Goal: Task Accomplishment & Management: Use online tool/utility

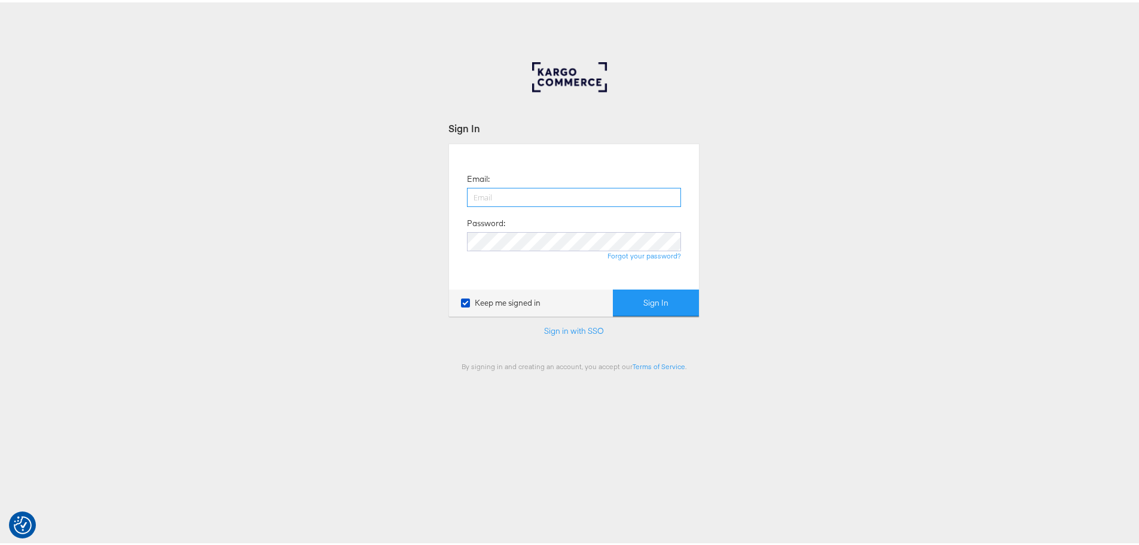
click at [500, 195] on input "email" at bounding box center [574, 194] width 214 height 19
type input "maddy.dickinson@jdplc.com"
click at [613, 287] on button "Sign In" at bounding box center [656, 300] width 86 height 27
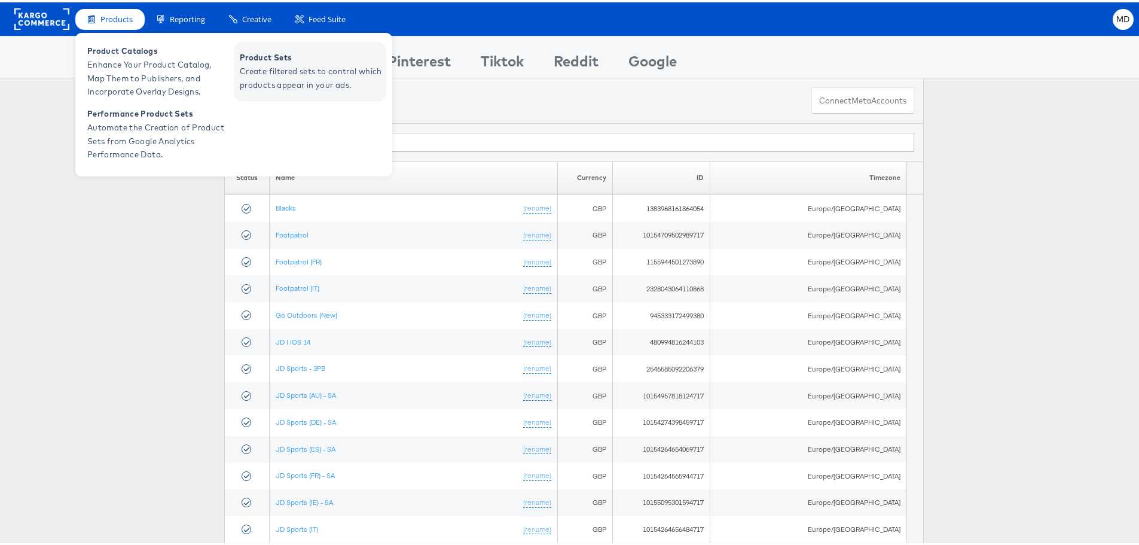
drag, startPoint x: 272, startPoint y: 72, endPoint x: 261, endPoint y: 78, distance: 12.6
click at [272, 72] on span "Create filtered sets to control which products appear in your ads." at bounding box center [311, 76] width 143 height 28
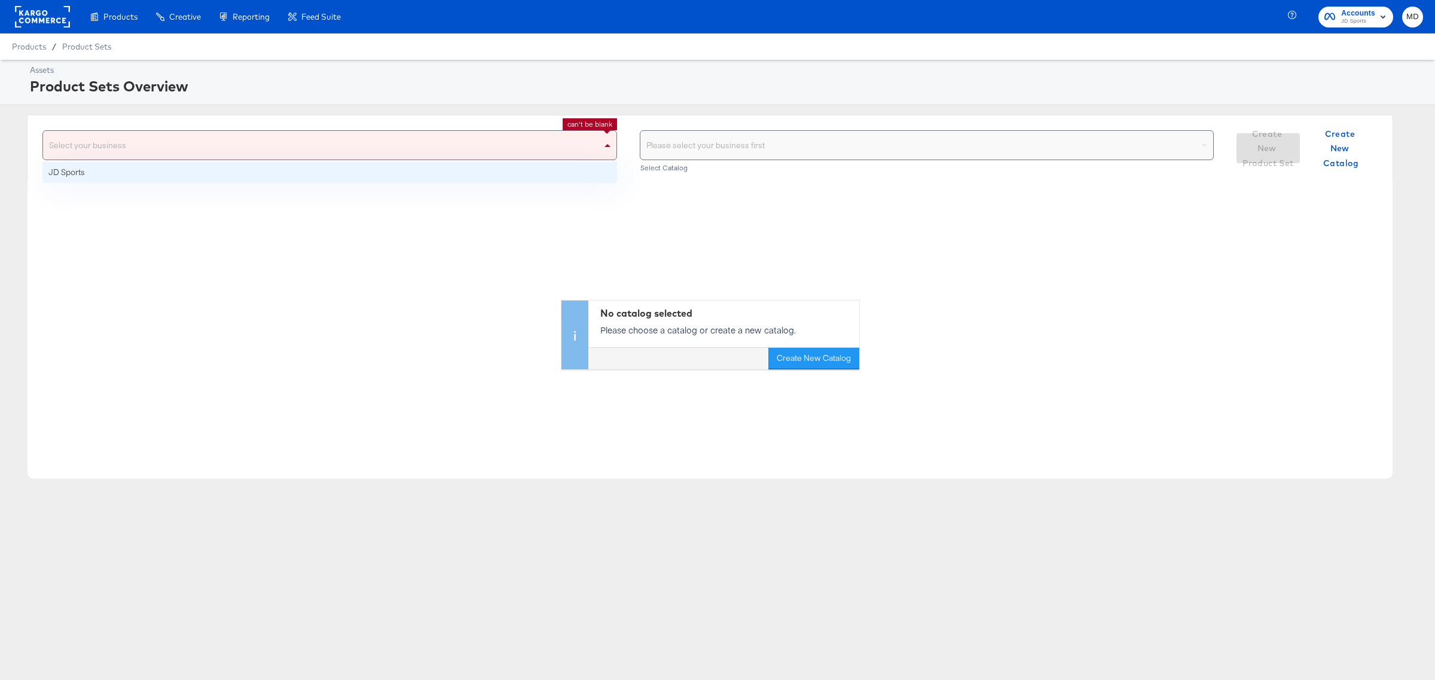
click at [219, 148] on div "Select your business" at bounding box center [329, 145] width 573 height 29
drag, startPoint x: 231, startPoint y: 172, endPoint x: 628, endPoint y: 164, distance: 397.1
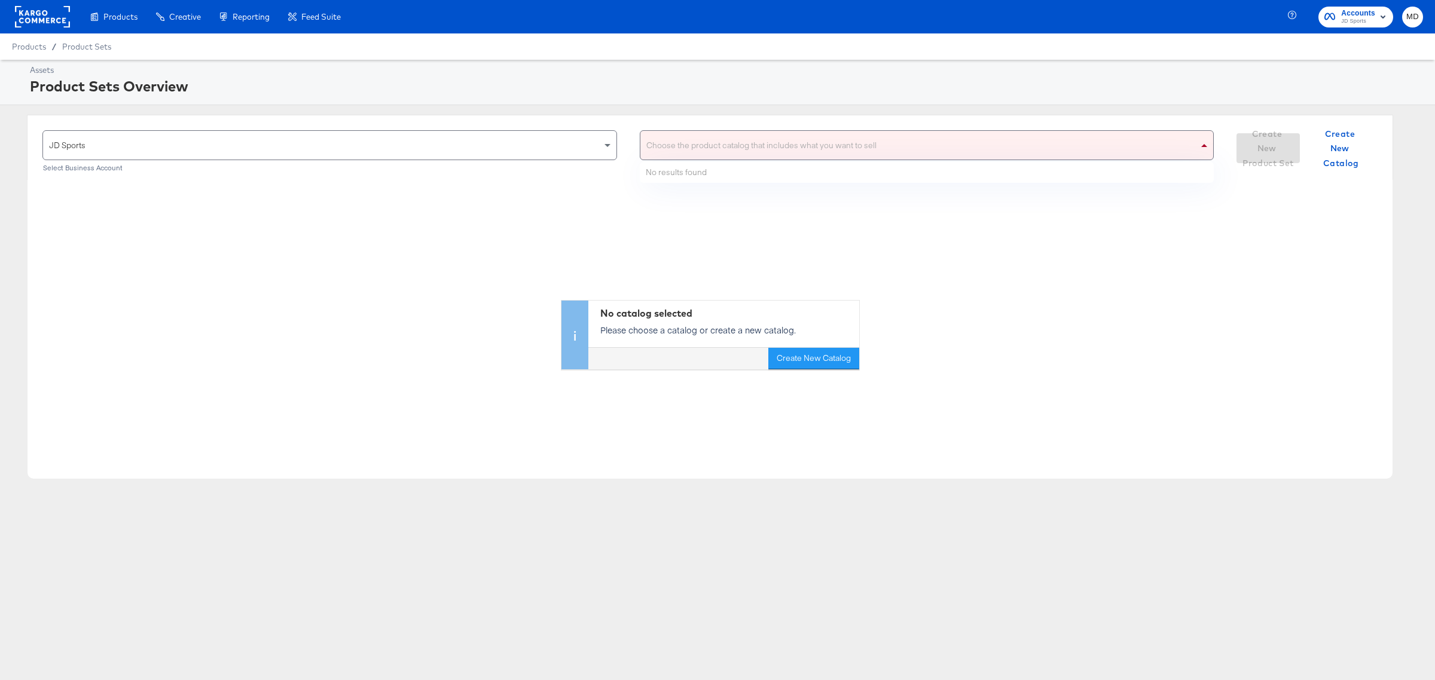
click at [685, 147] on div "Choose the product catalog that includes what you want to sell" at bounding box center [926, 145] width 573 height 29
type input "main"
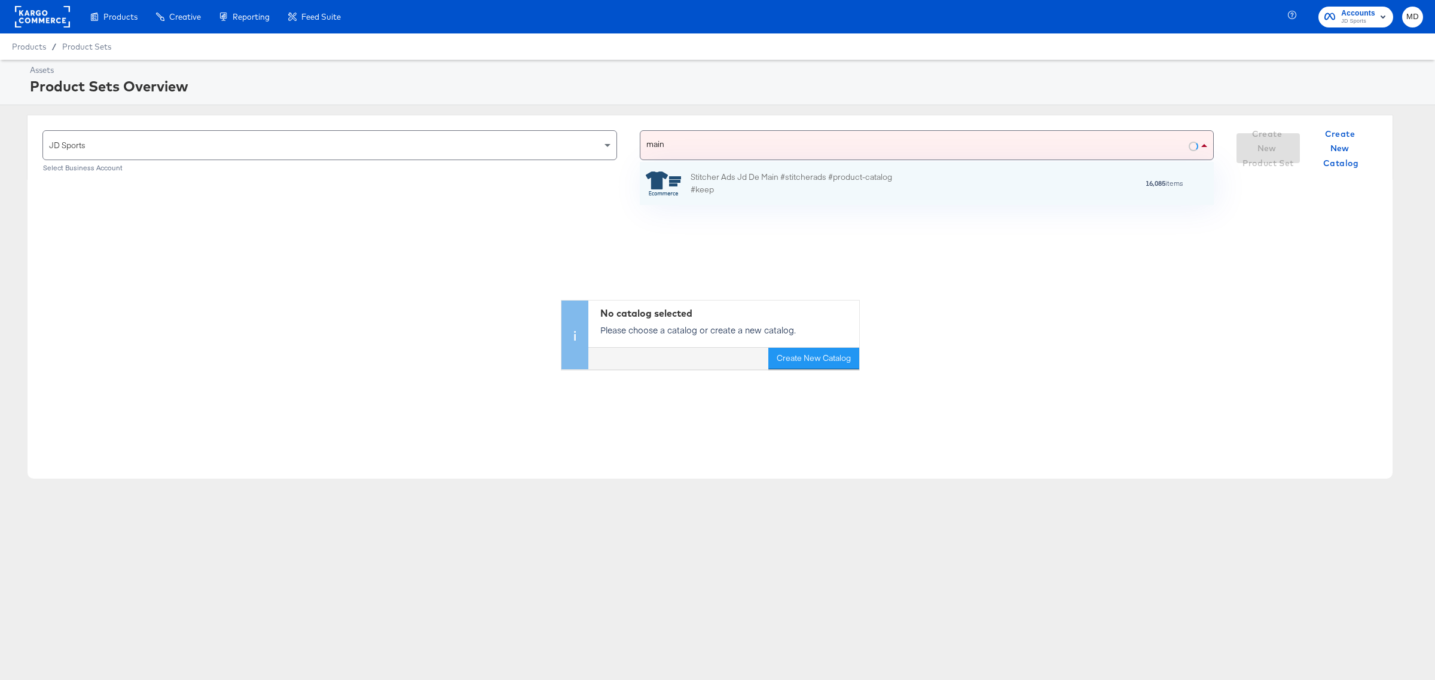
scroll to position [31, 563]
click at [749, 184] on div "Stitcher Ads Jd De Main #stitcherads #product-catalog #keep" at bounding box center [795, 183] width 209 height 25
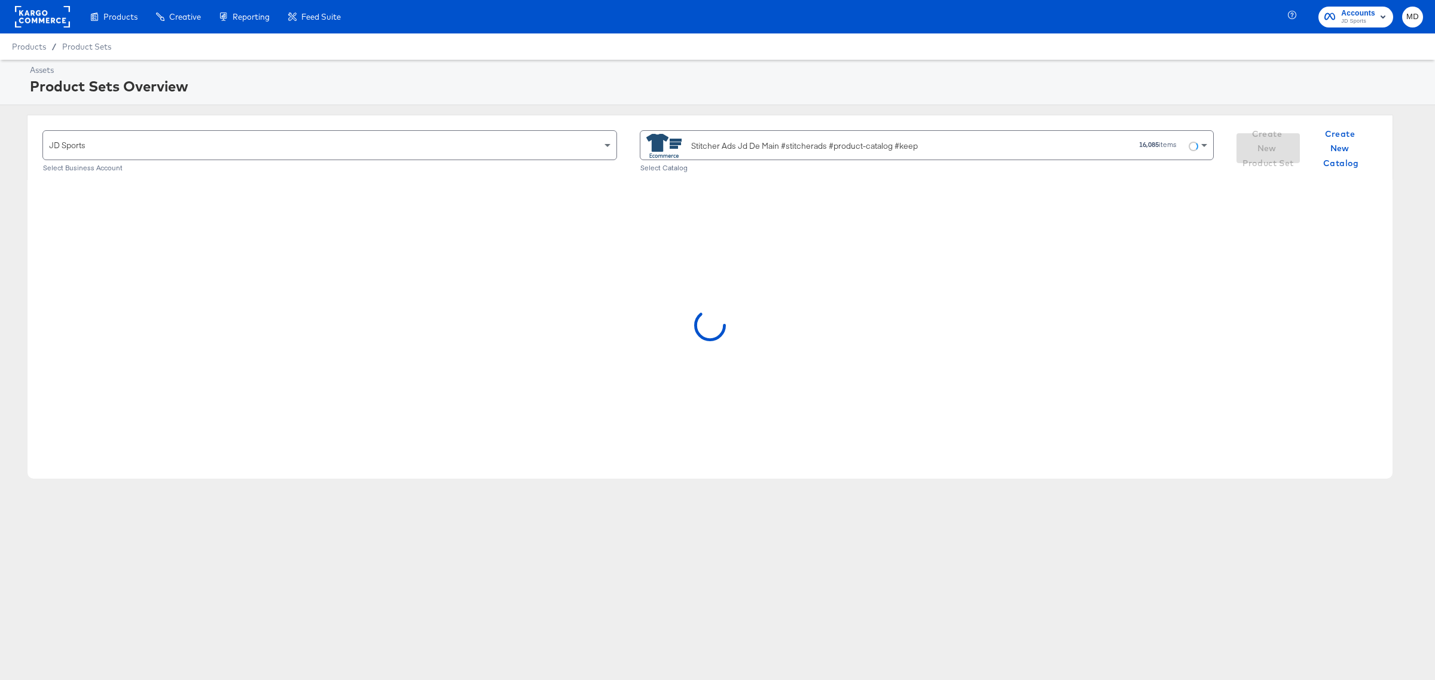
click at [740, 148] on div "Stitcher Ads Jd De Main #stitcherads #product-catalog #keep" at bounding box center [804, 146] width 227 height 13
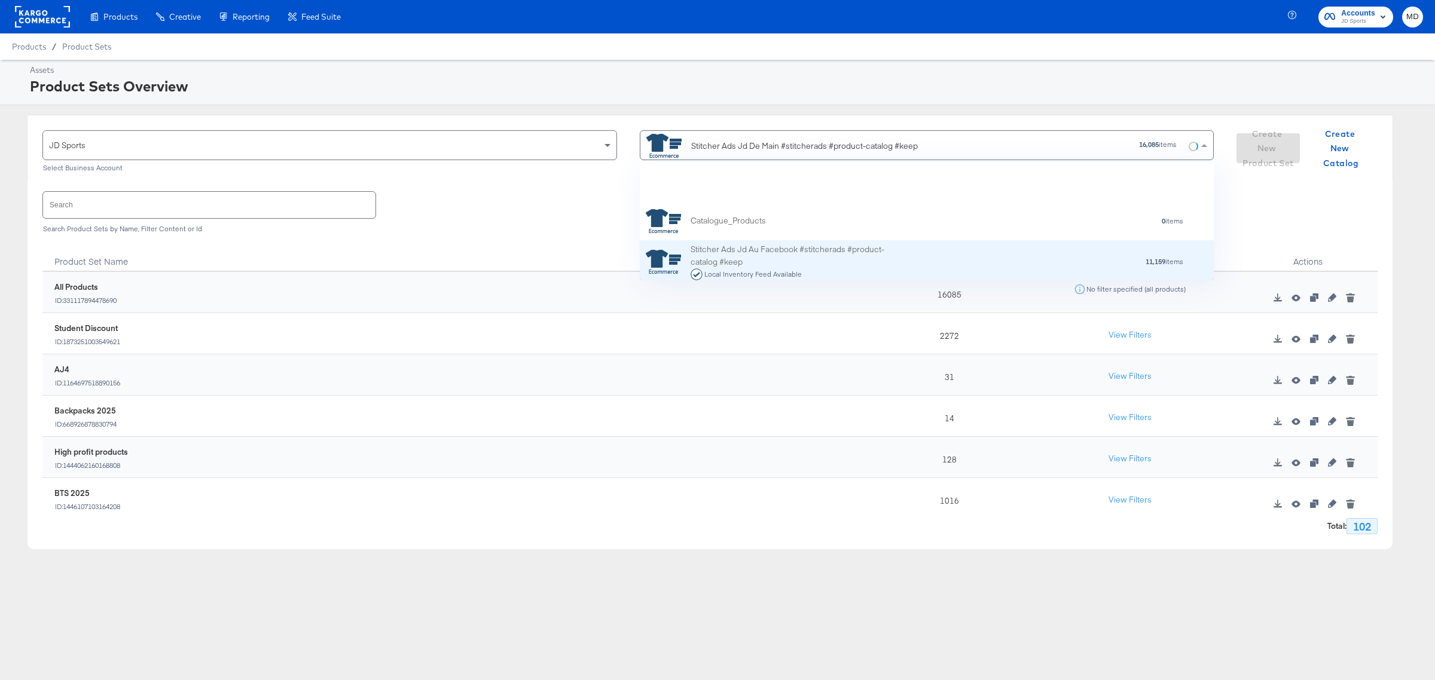
scroll to position [3116, 0]
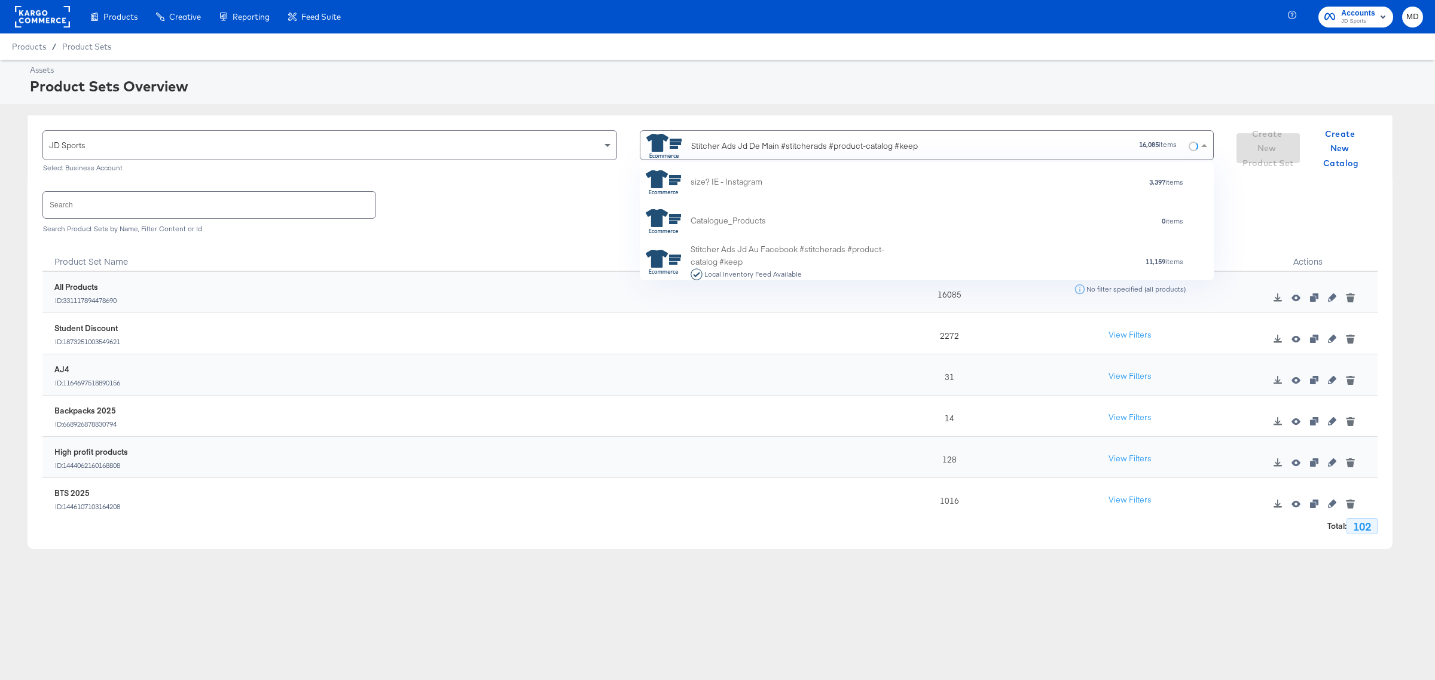
click at [778, 142] on div "Stitcher Ads Jd De Main #stitcherads #product-catalog #keep" at bounding box center [804, 146] width 227 height 13
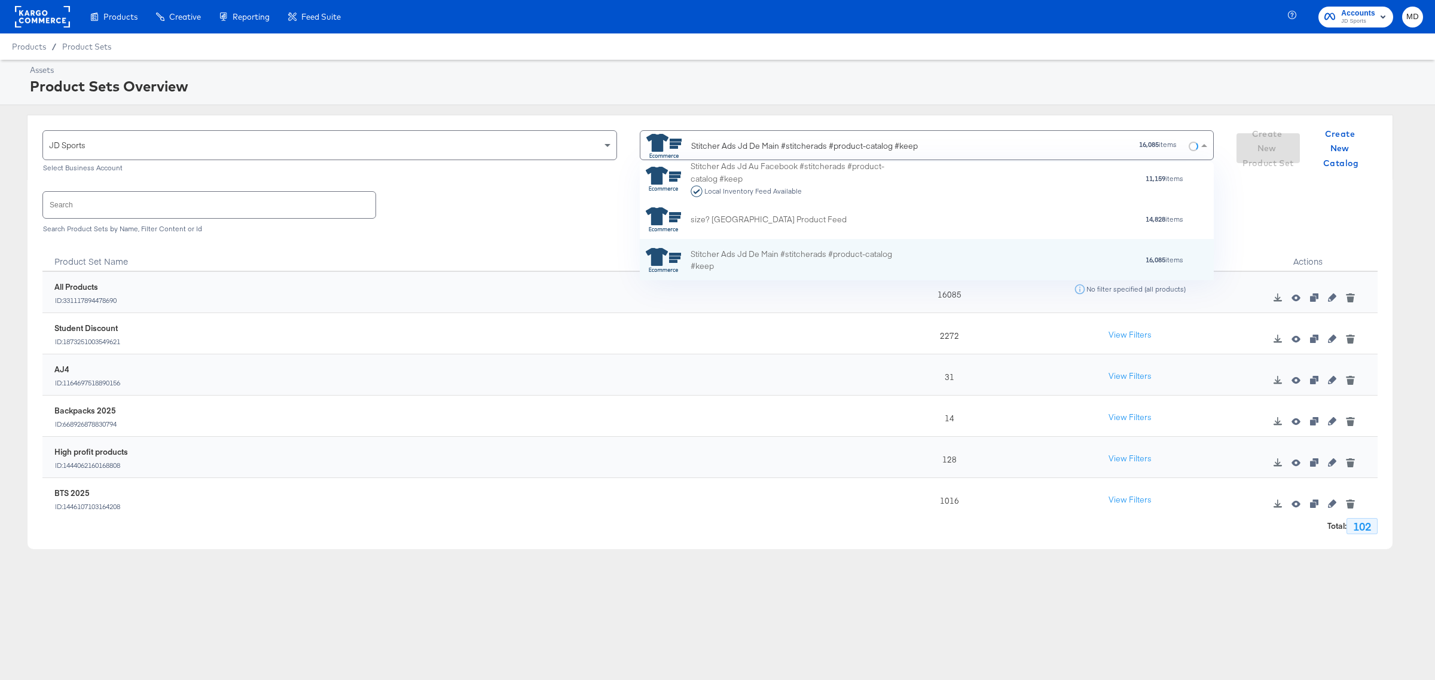
drag, startPoint x: 960, startPoint y: 142, endPoint x: 659, endPoint y: 142, distance: 300.7
click at [659, 142] on div "Stitcher Ads Jd De Main #stitcherads #product-catalog #keep" at bounding box center [834, 146] width 377 height 24
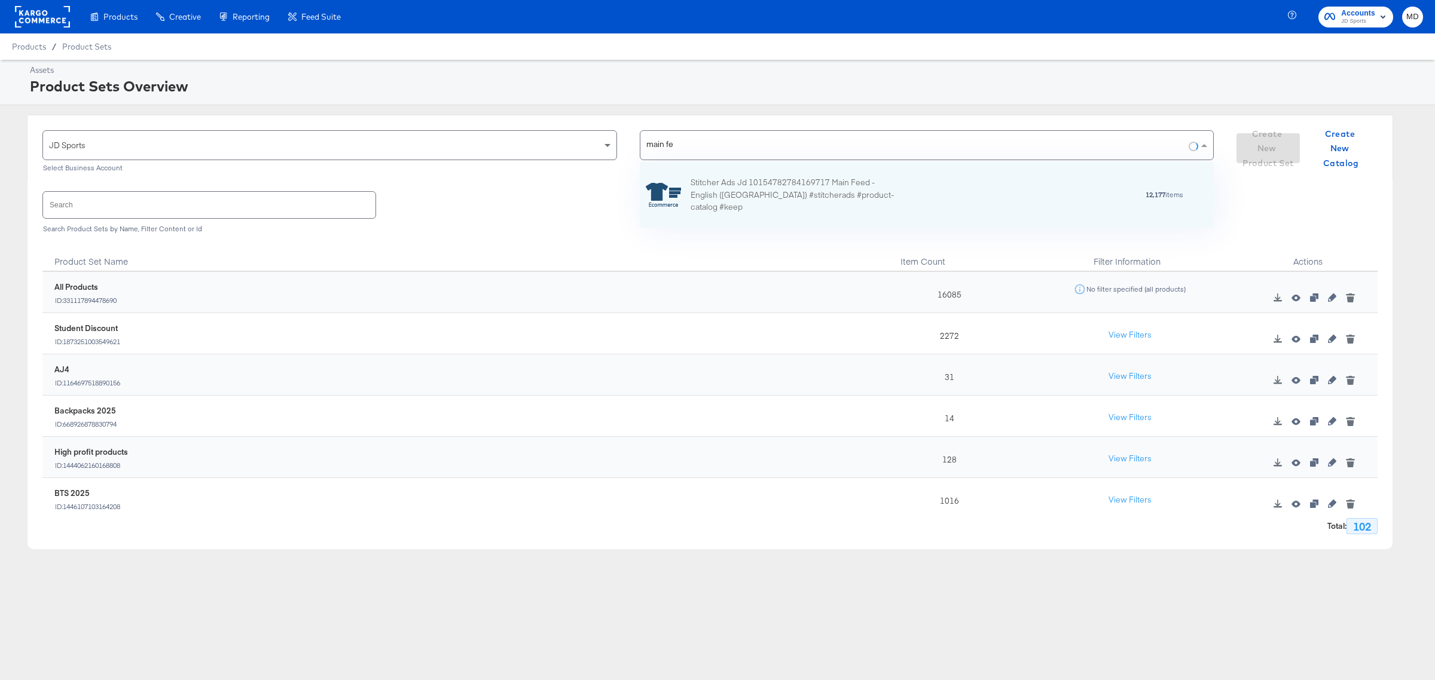
scroll to position [54, 563]
type input "main fee"
click at [807, 198] on div "Stitcher Ads Jd 10154782784169717 Main Feed - English ([GEOGRAPHIC_DATA]) #stit…" at bounding box center [795, 194] width 209 height 37
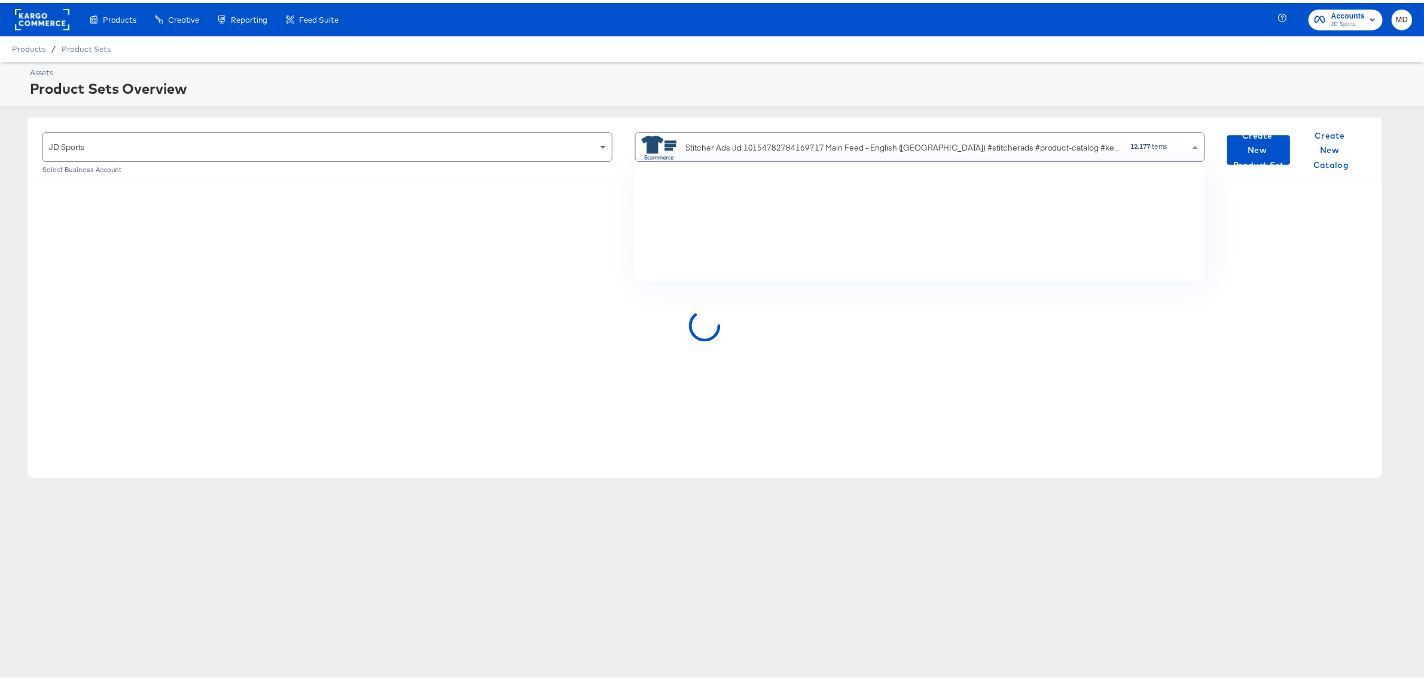
scroll to position [108, 563]
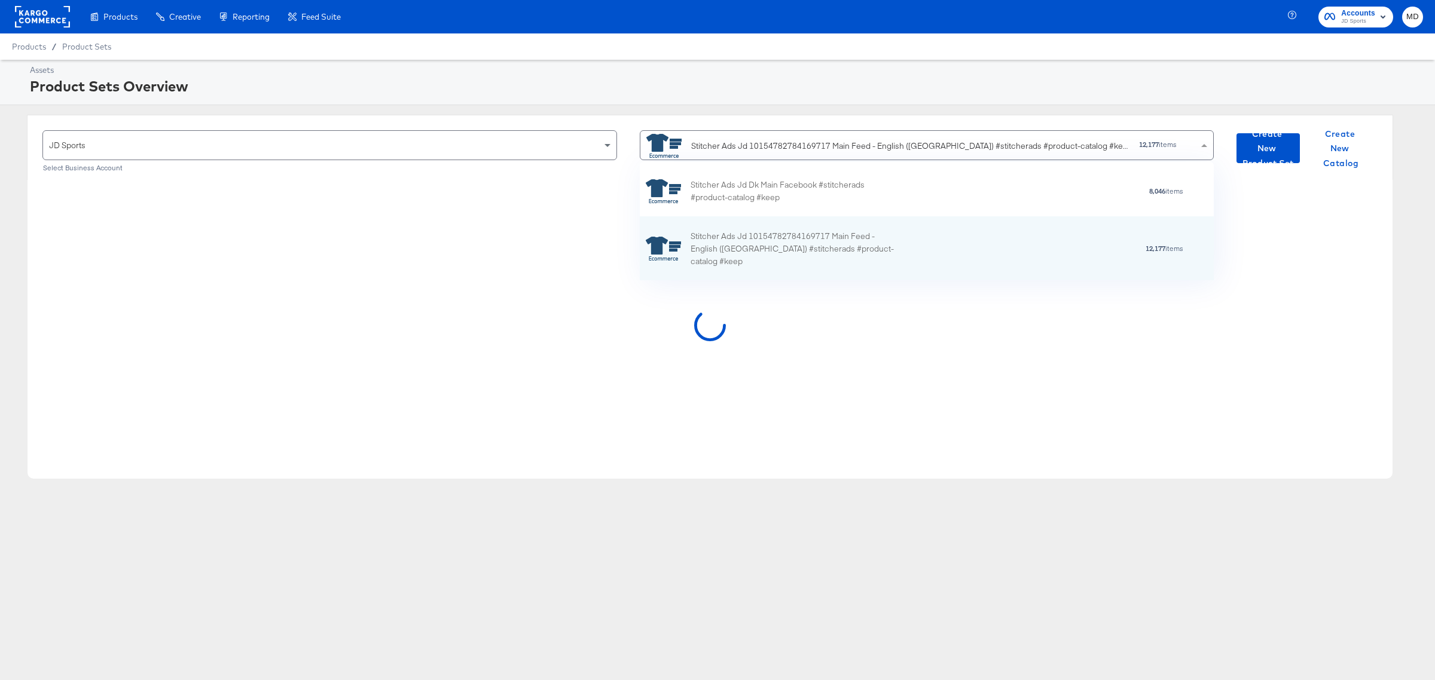
click at [531, 84] on div "Product Sets Overview" at bounding box center [725, 86] width 1390 height 20
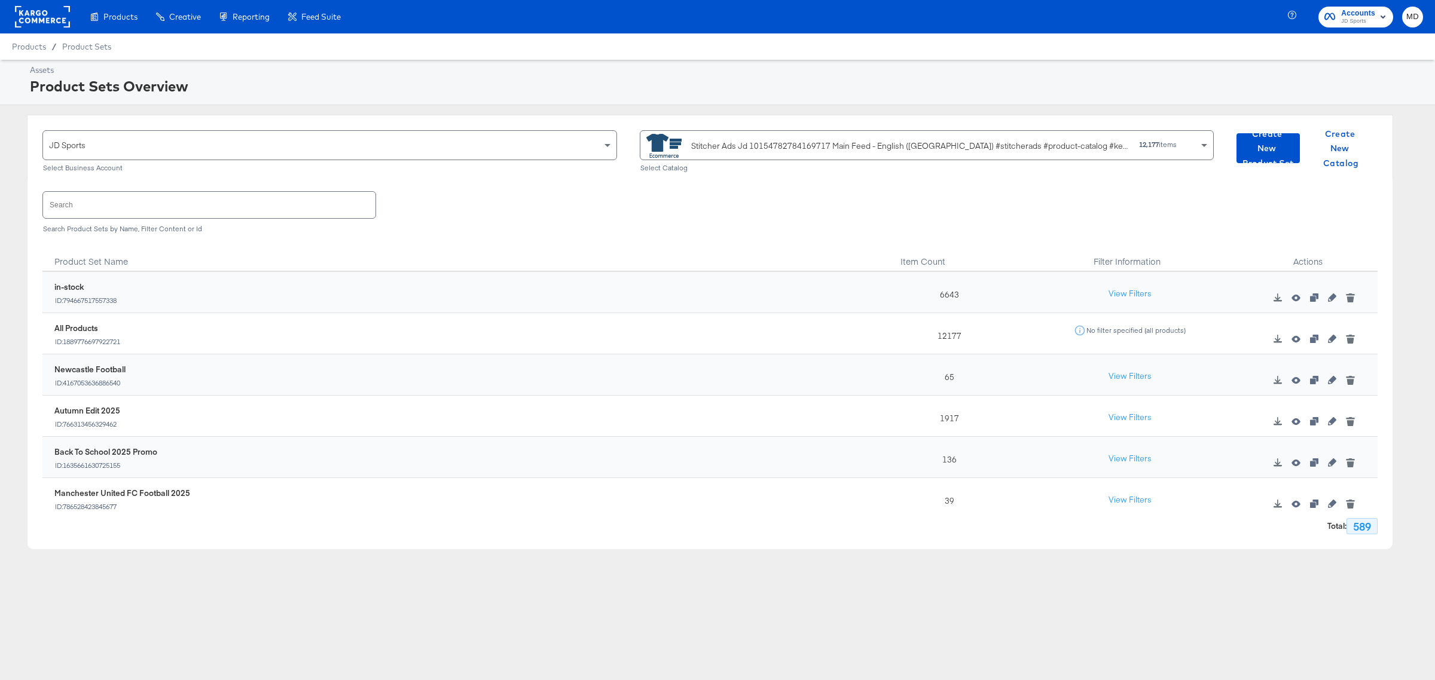
click at [198, 203] on input "text" at bounding box center [209, 205] width 332 height 26
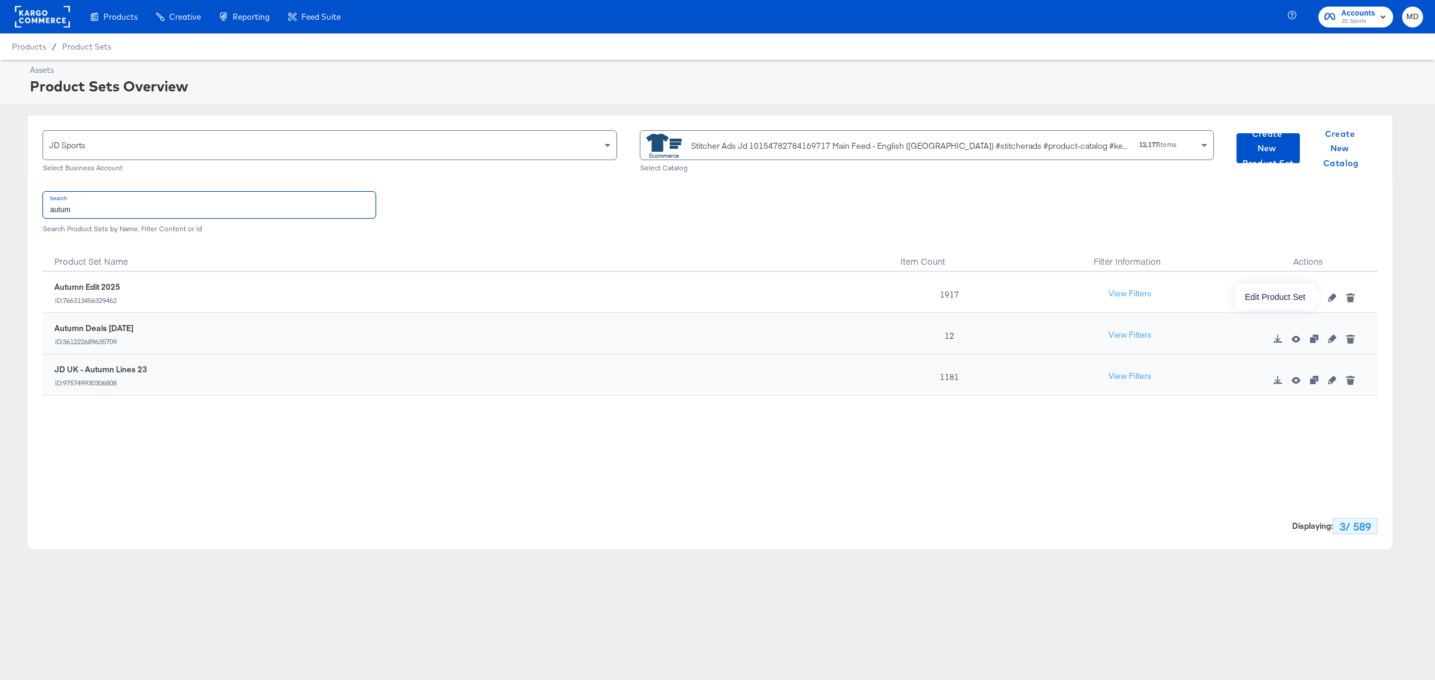
type input "autum"
click at [1334, 294] on icon "button" at bounding box center [1332, 298] width 8 height 8
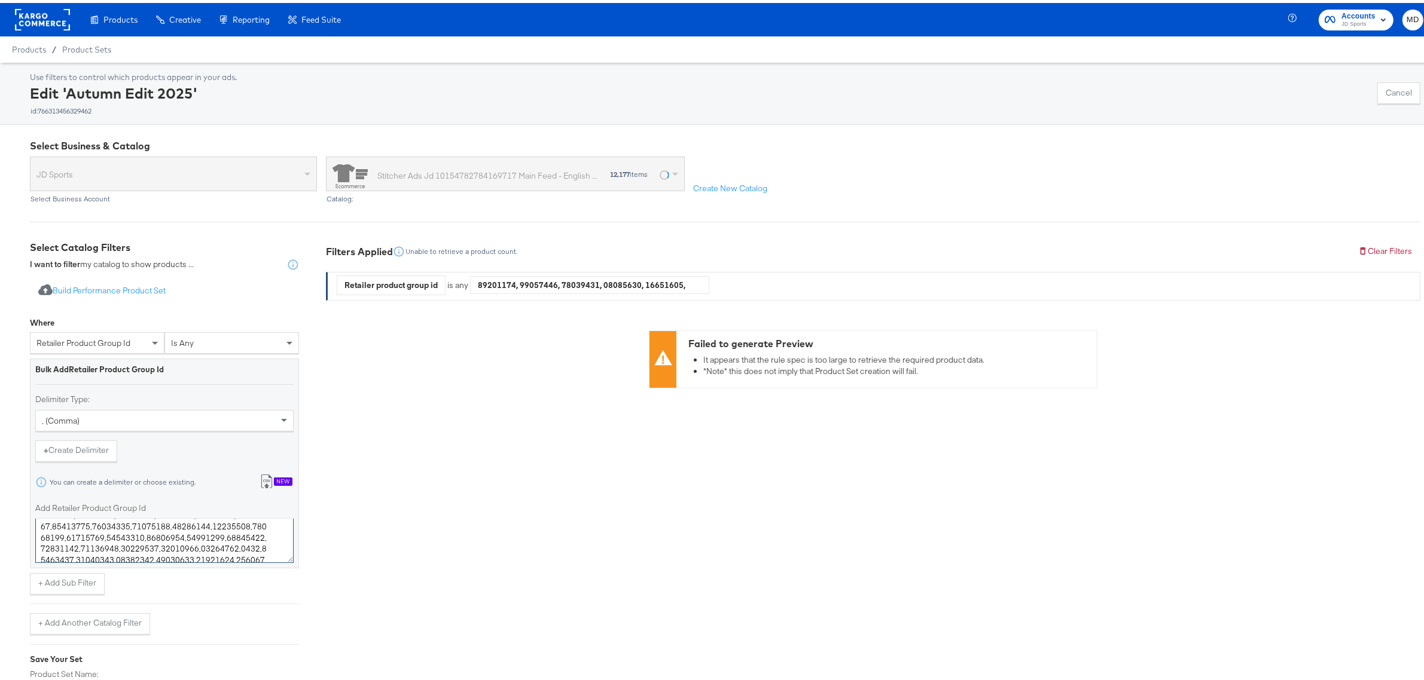
scroll to position [123, 0]
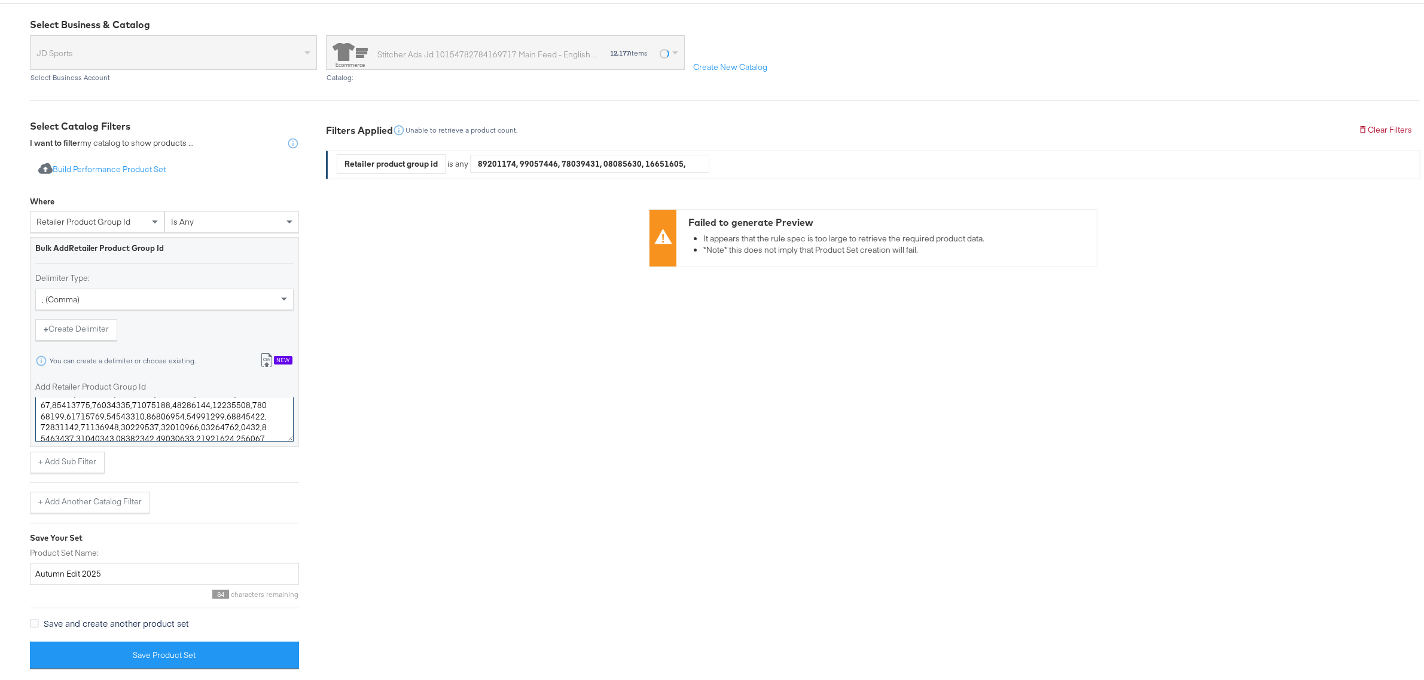
drag, startPoint x: 41, startPoint y: 527, endPoint x: 396, endPoint y: 716, distance: 402.3
click at [396, 559] on html "Products Creative Reporting Feed Suite Accounts JD Sports MD Products / Product…" at bounding box center [717, 219] width 1435 height 680
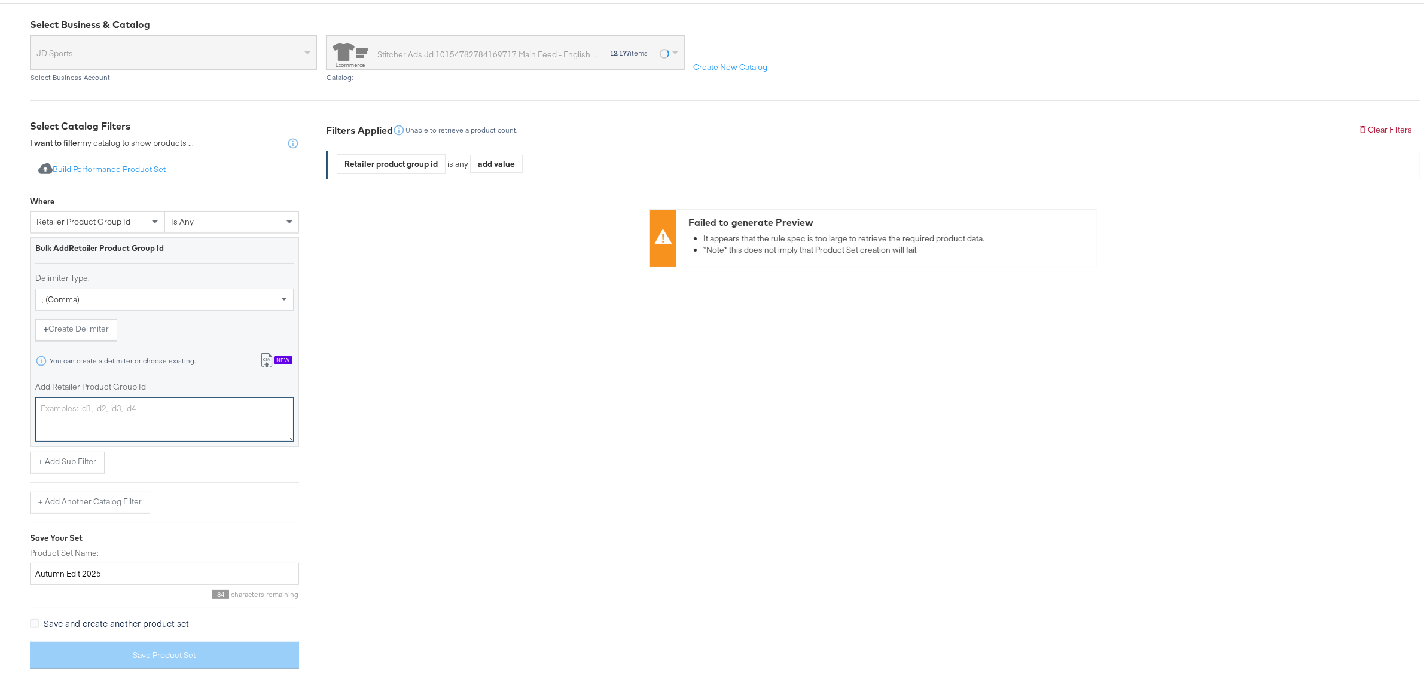
click at [127, 401] on textarea "Add Retailer Product Group Id" at bounding box center [164, 417] width 258 height 44
paste textarea "19702414,19668154,19669474,19660926,19663566,19600372,61230,19611077,19713297,1…"
type textarea "19702414,19668154,19669474,19660926,19663566,19600372,61230,19611077,19713297,1…"
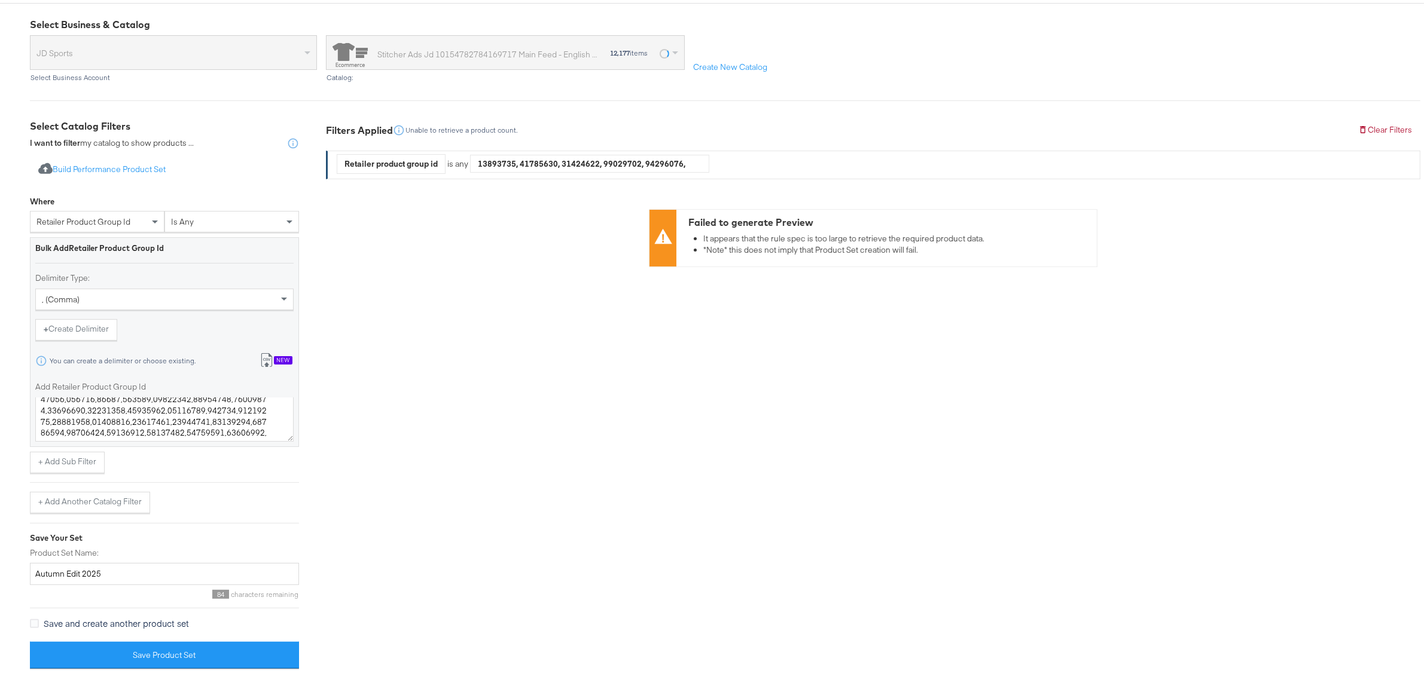
click at [10, 371] on div "Select Business & Catalog JD Sports Select Business Account Stitcher Ads Jd 101…" at bounding box center [717, 341] width 1435 height 680
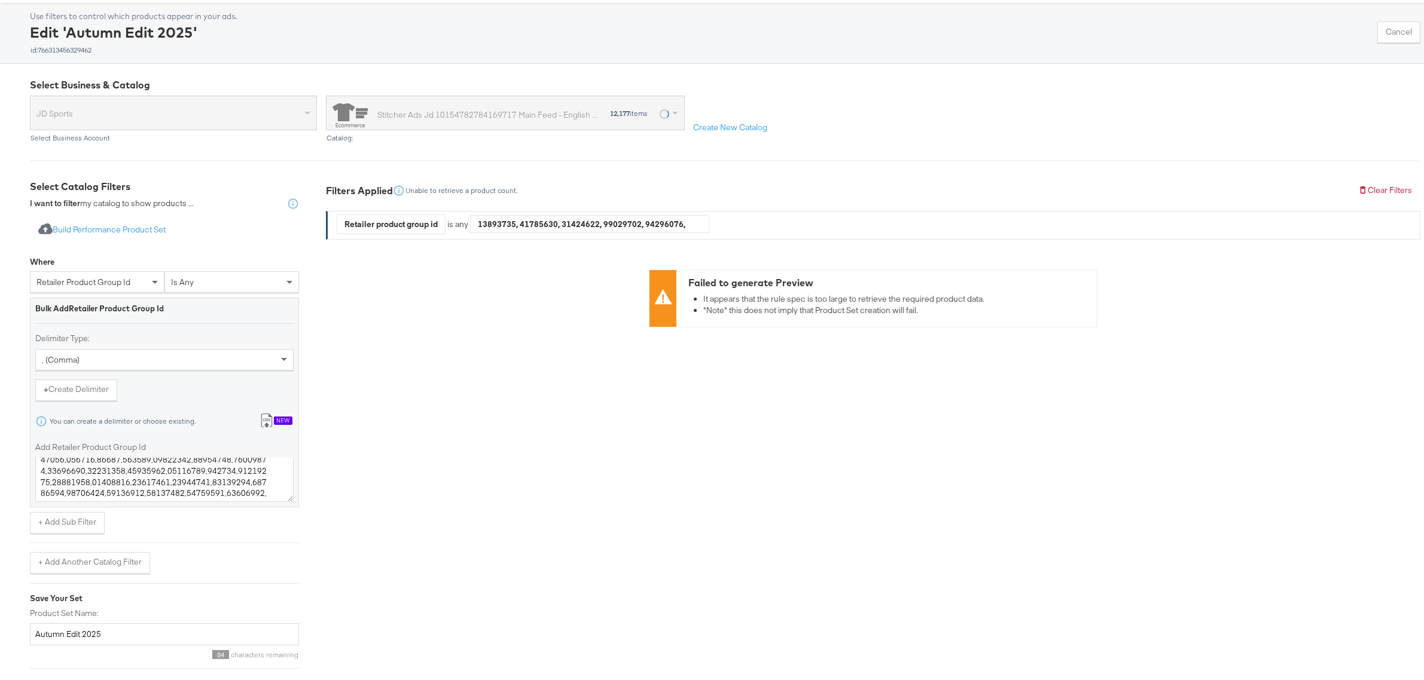
scroll to position [123, 0]
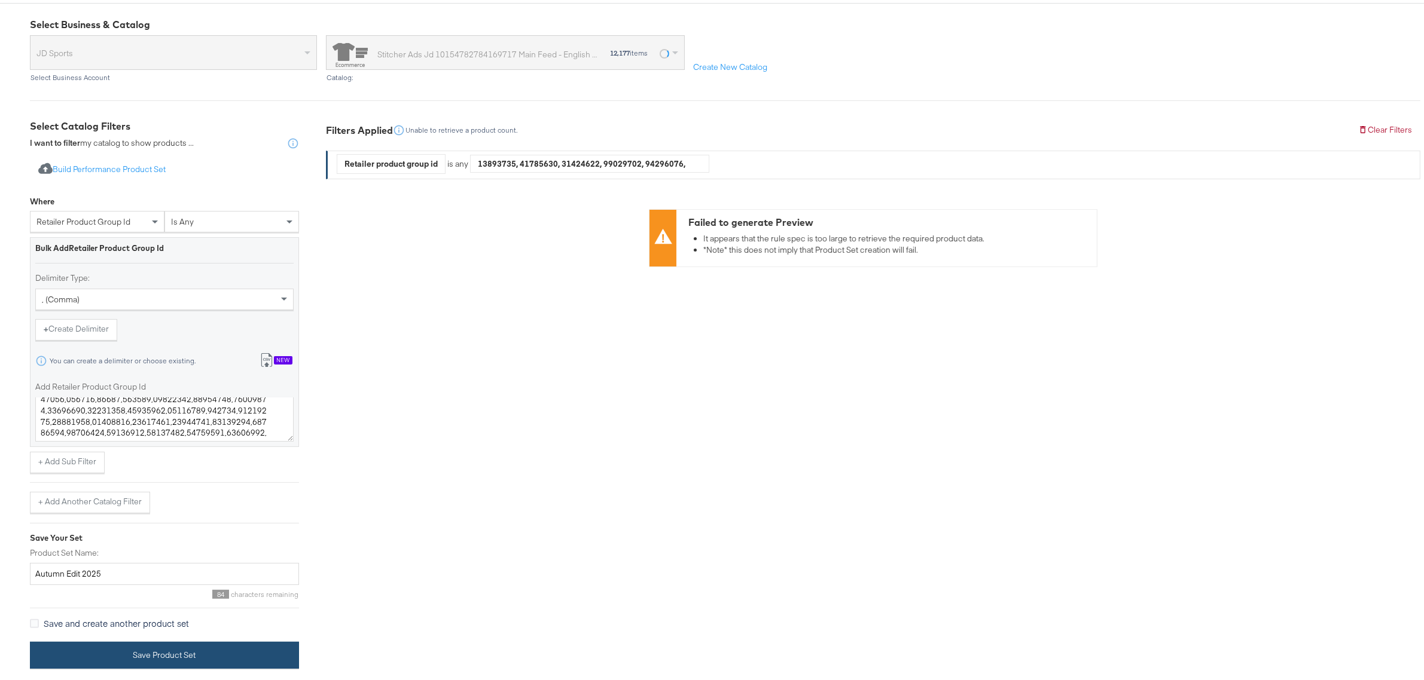
drag, startPoint x: 190, startPoint y: 646, endPoint x: 207, endPoint y: 645, distance: 16.8
click at [190, 646] on button "Save Product Set" at bounding box center [164, 652] width 269 height 27
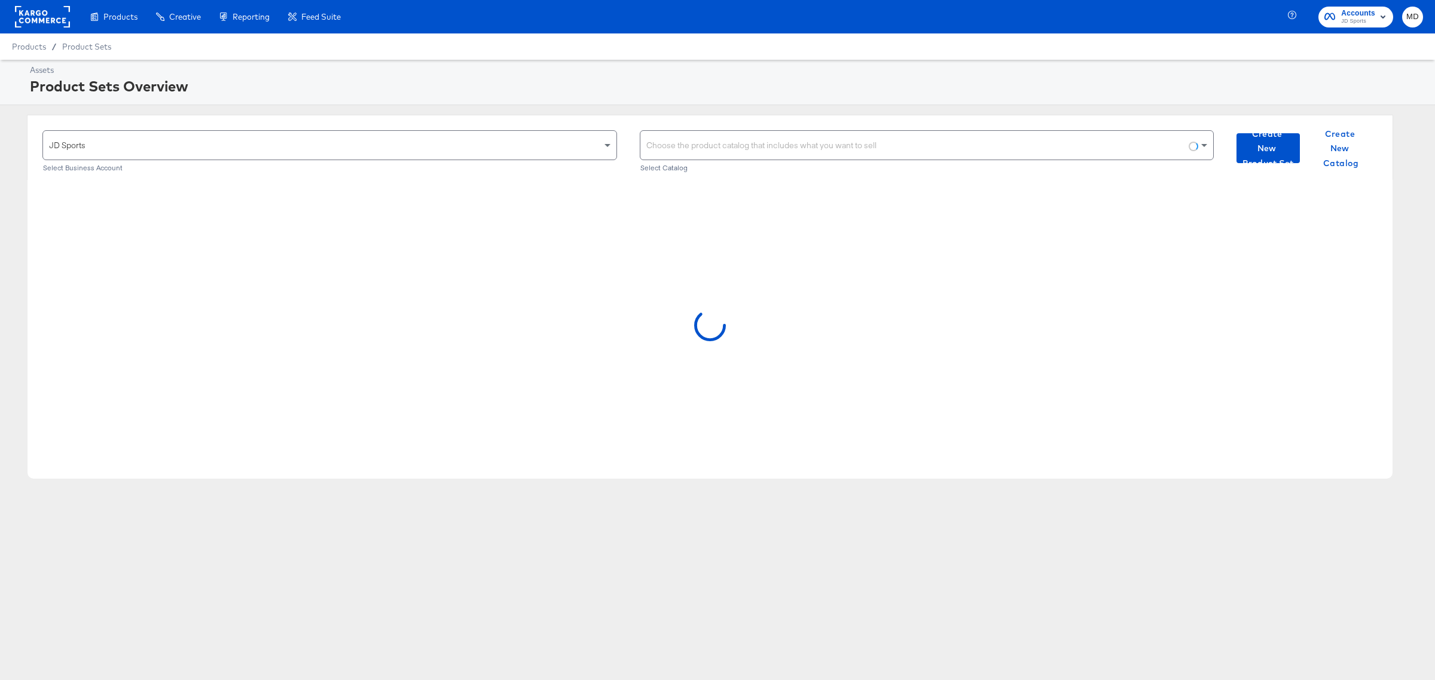
click at [711, 149] on div "Choose the product catalog that includes what you want to sell" at bounding box center [926, 145] width 573 height 29
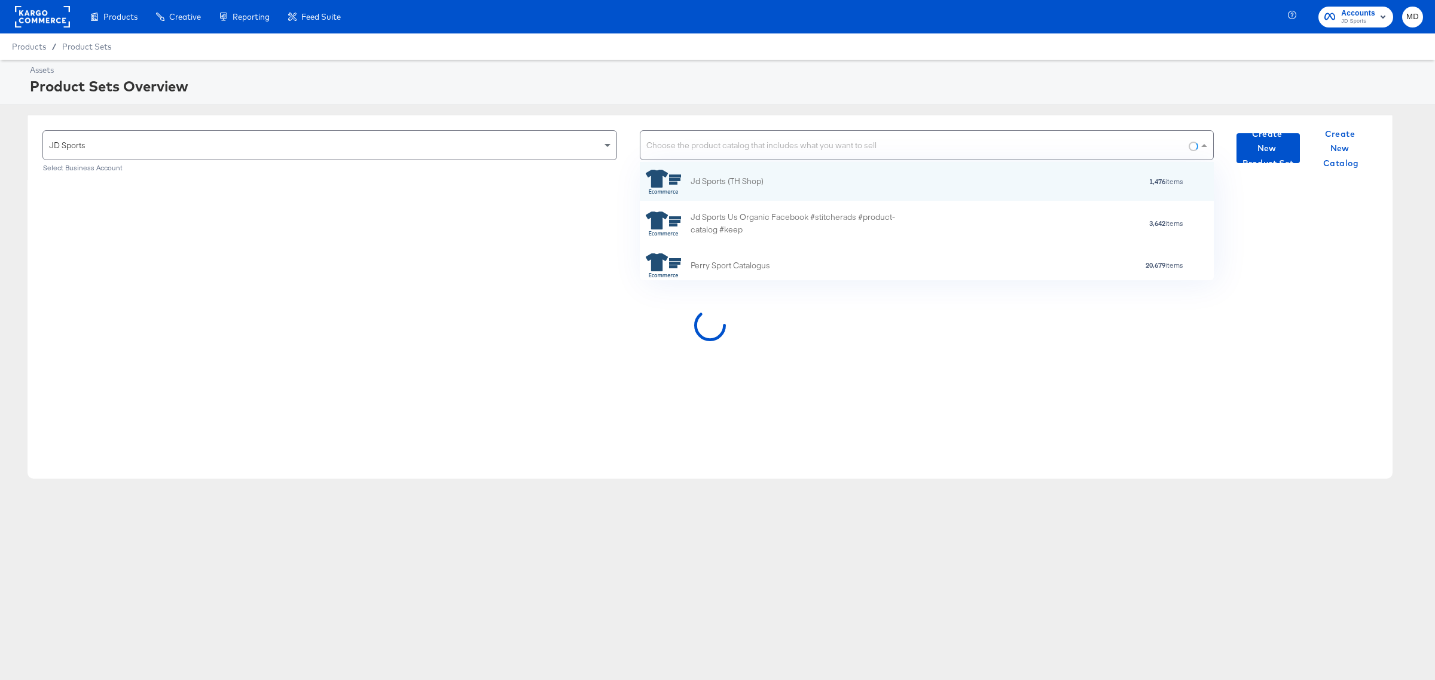
scroll to position [108, 563]
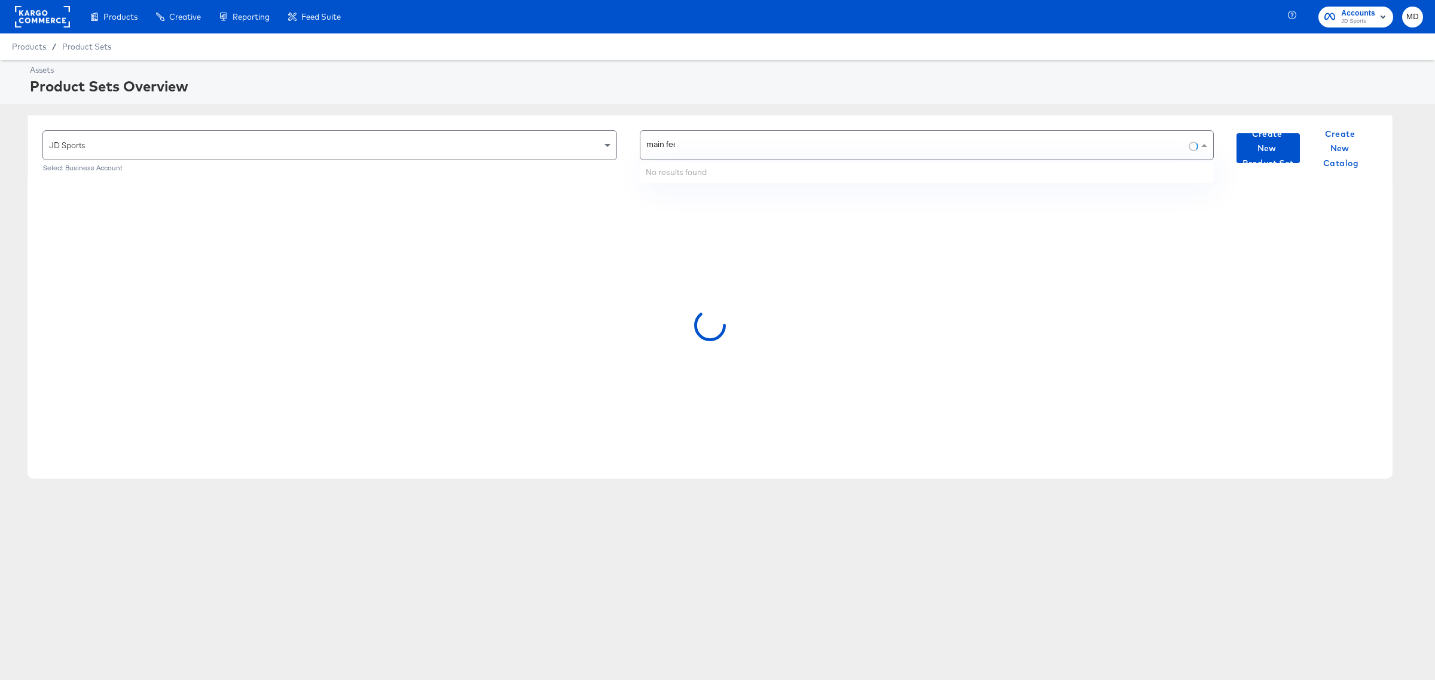
type input "main feed"
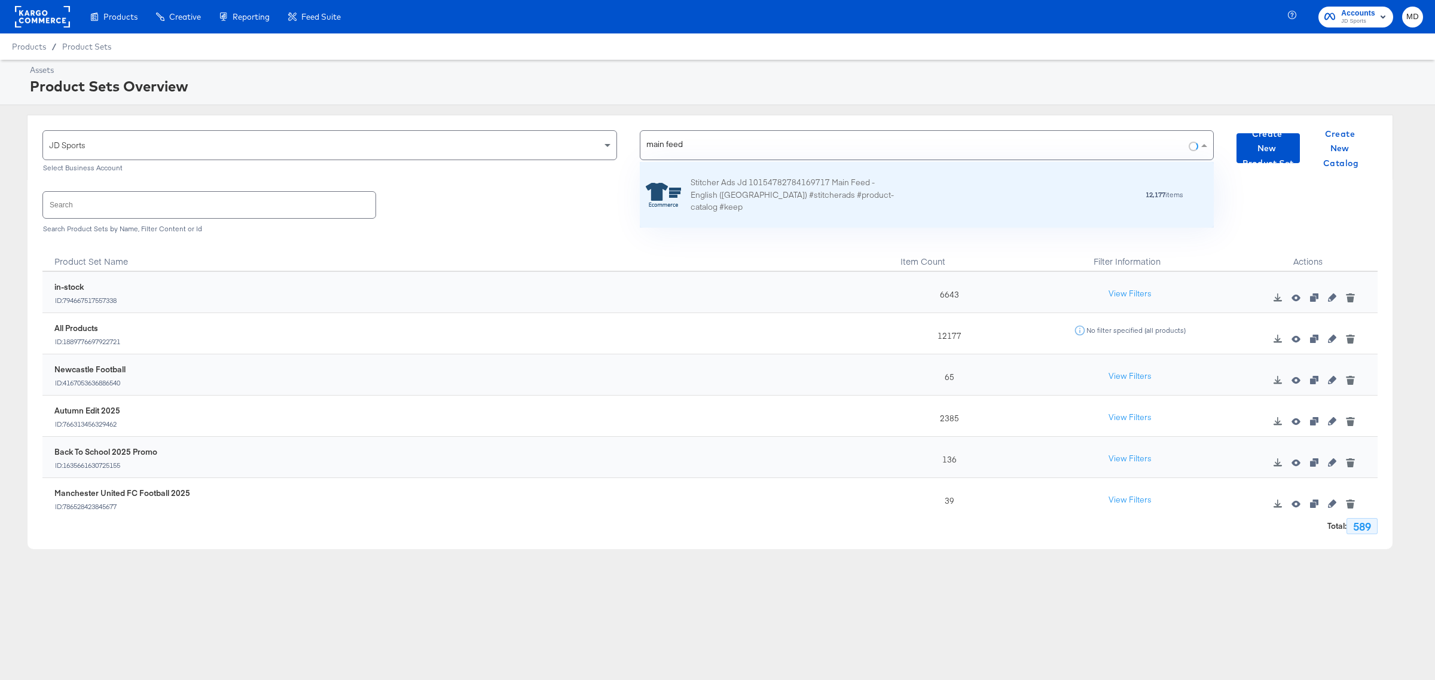
scroll to position [54, 563]
click at [737, 193] on div "Stitcher Ads Jd 10154782784169717 Main Feed - English ([GEOGRAPHIC_DATA]) #stit…" at bounding box center [795, 194] width 209 height 37
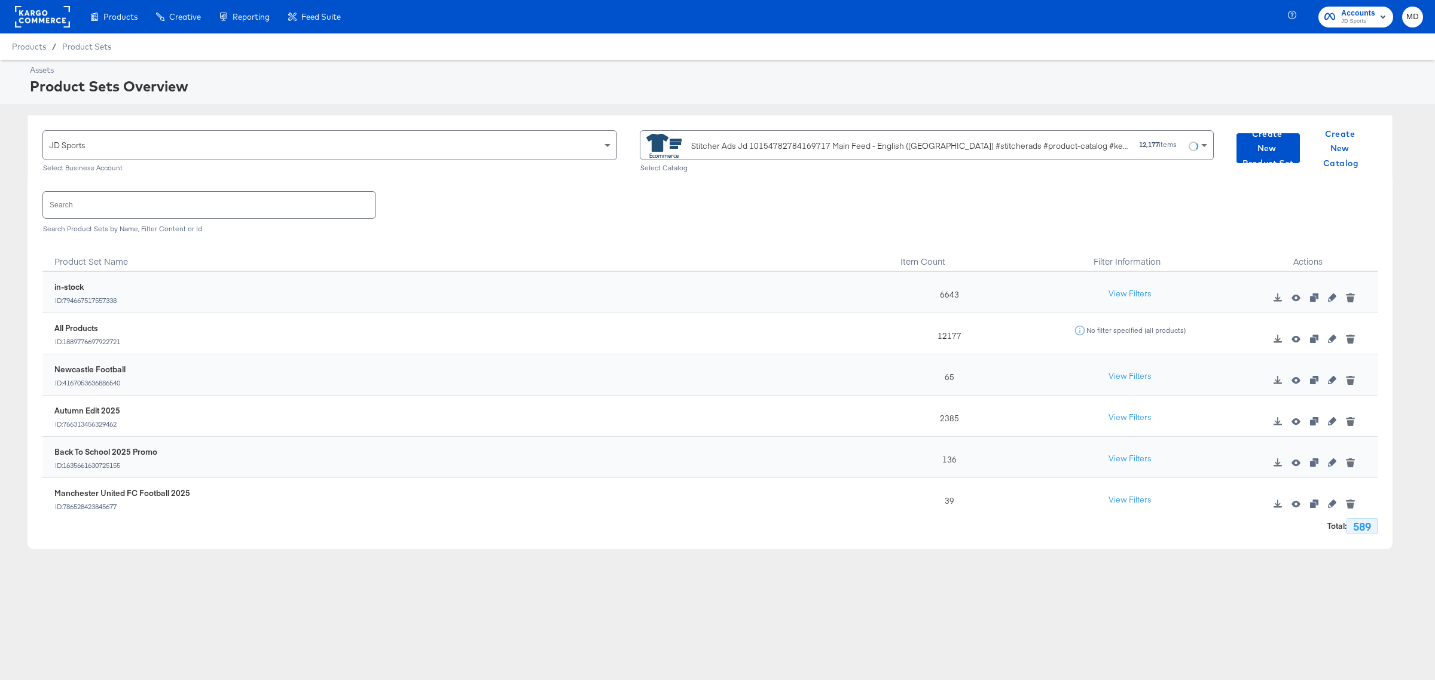
click at [117, 206] on input "text" at bounding box center [209, 205] width 332 height 26
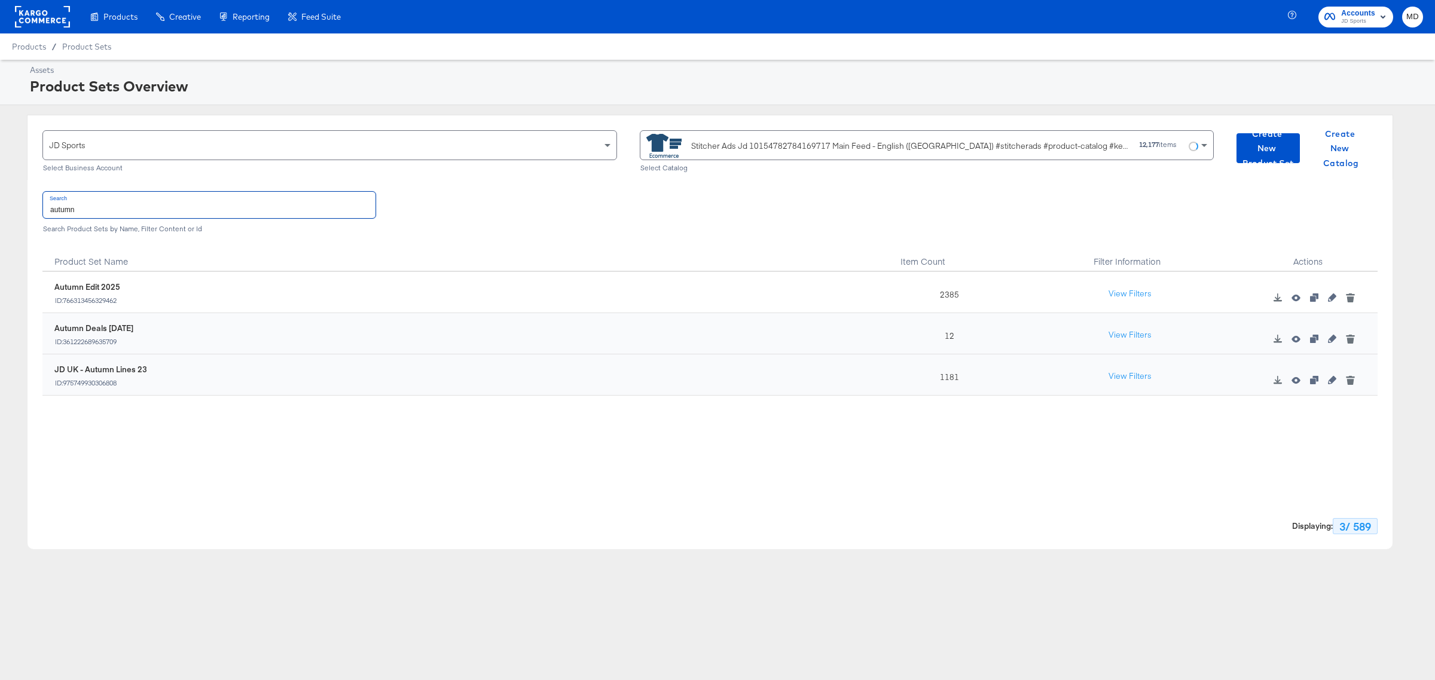
type input "autumn"
